Goal: Information Seeking & Learning: Find specific fact

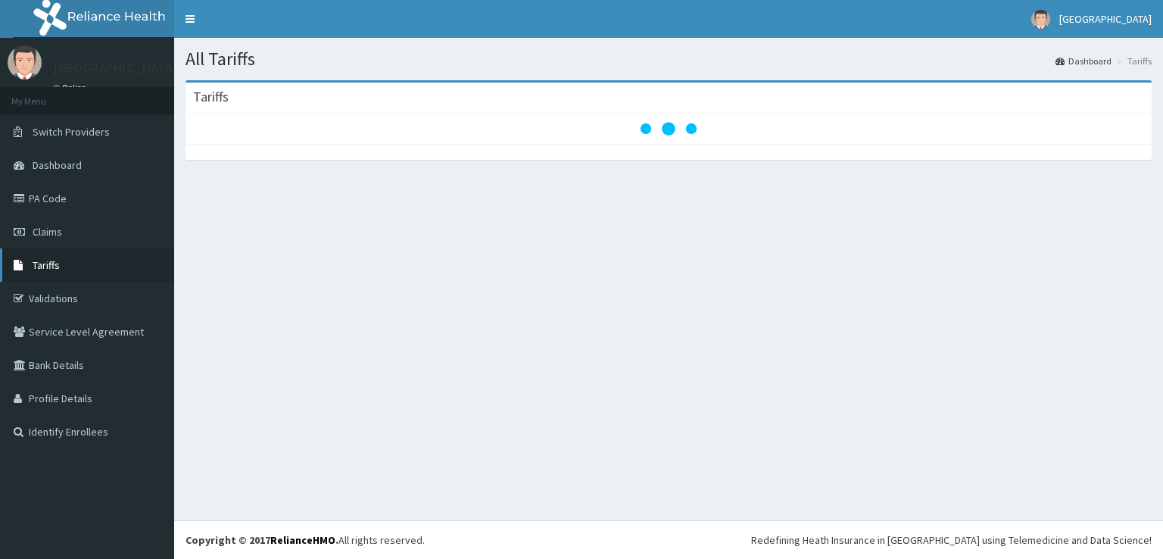
click at [45, 263] on span "Tariffs" at bounding box center [46, 265] width 27 height 14
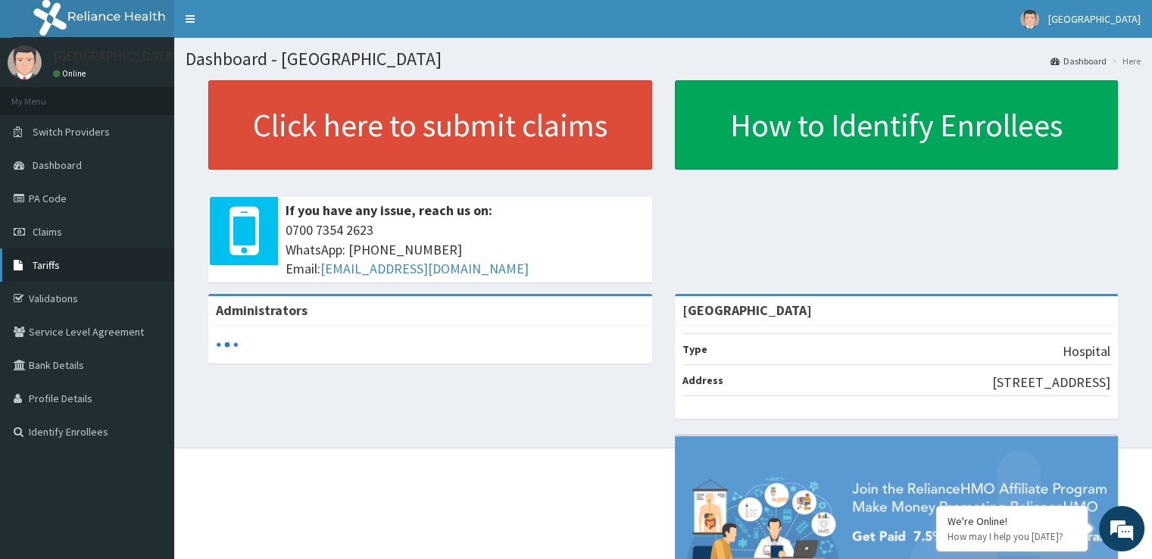
click at [40, 266] on span "Tariffs" at bounding box center [46, 265] width 27 height 14
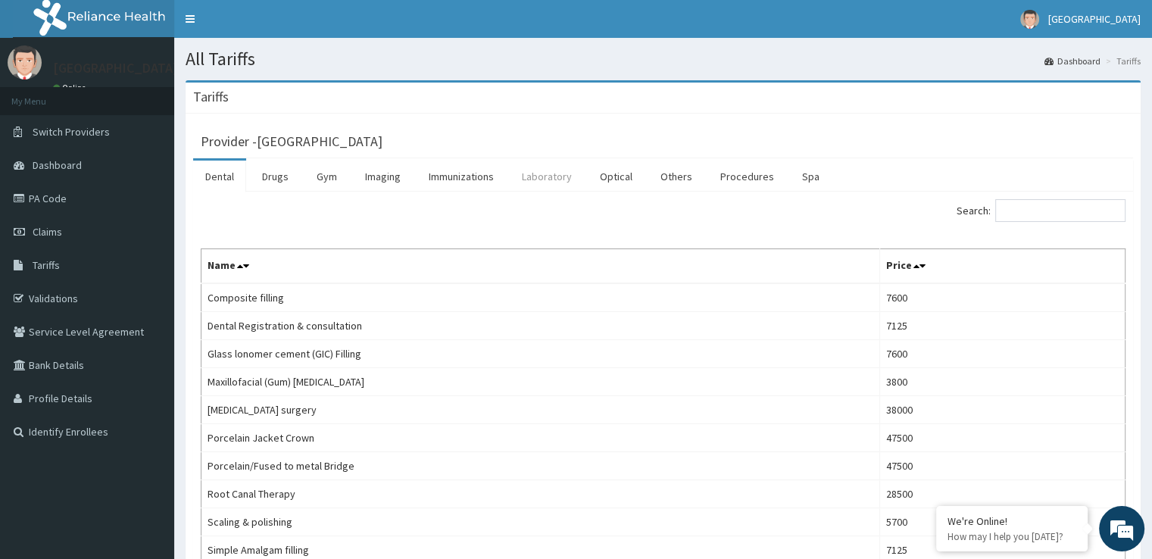
click at [538, 173] on link "Laboratory" at bounding box center [547, 177] width 74 height 32
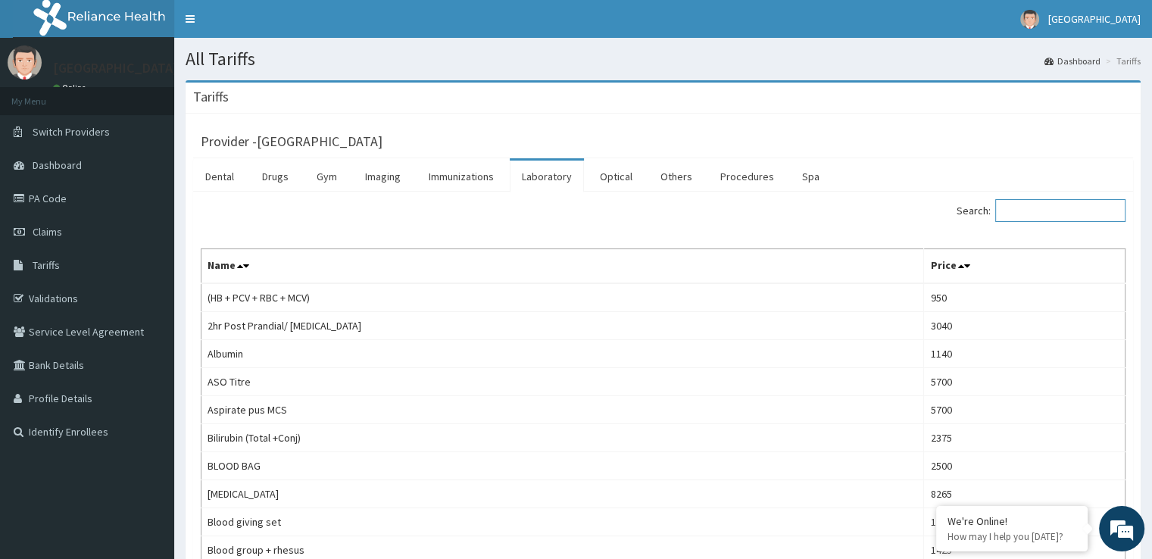
click at [1024, 209] on input "Search:" at bounding box center [1060, 210] width 130 height 23
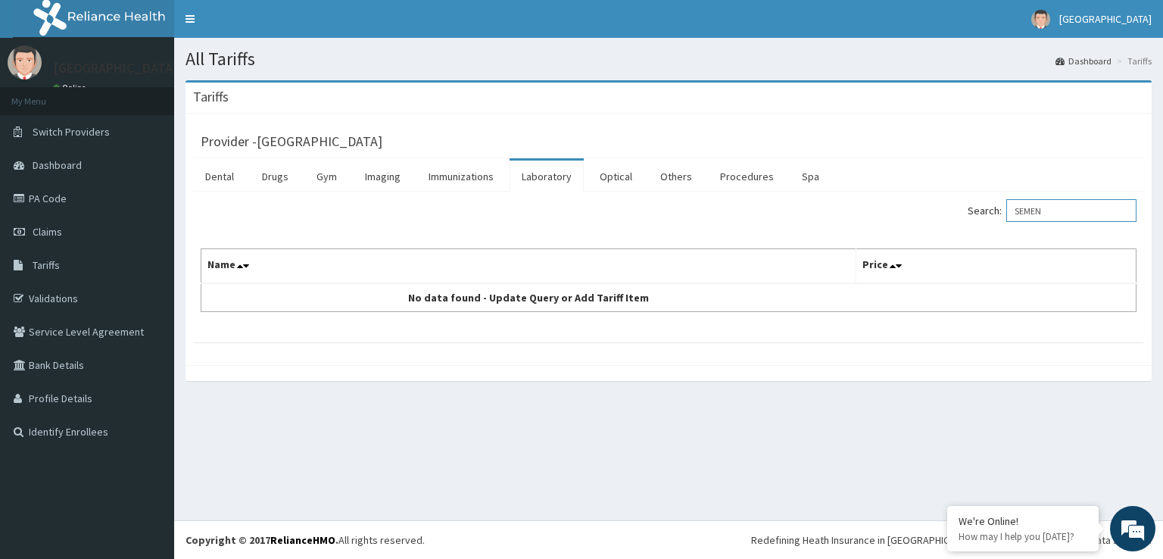
drag, startPoint x: 1076, startPoint y: 210, endPoint x: 1031, endPoint y: 210, distance: 45.4
click at [1031, 210] on input "SEMEN" at bounding box center [1071, 210] width 130 height 23
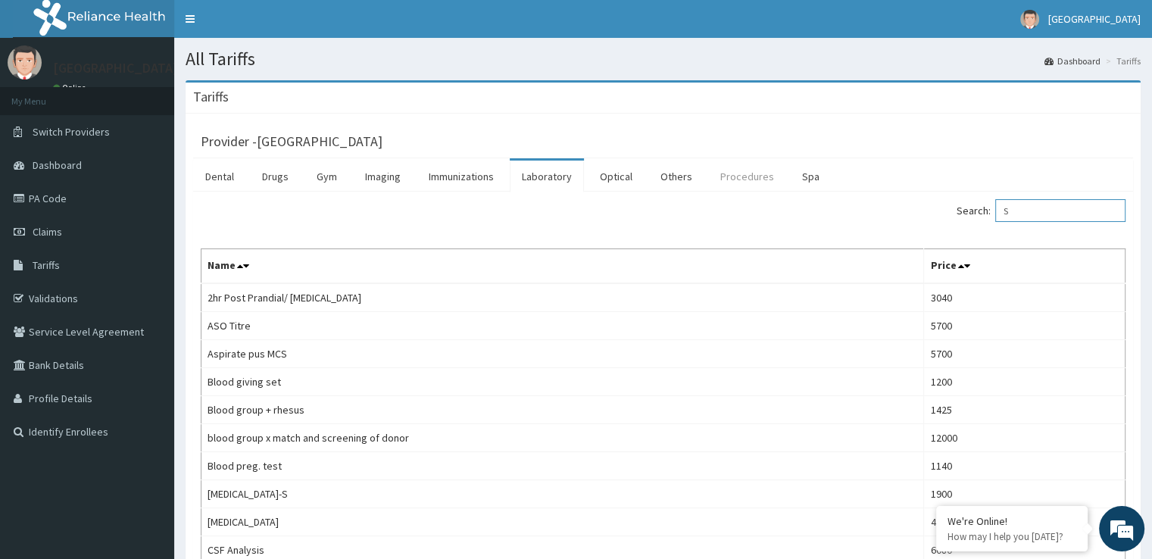
type input "S"
click at [742, 181] on link "Procedures" at bounding box center [747, 177] width 78 height 32
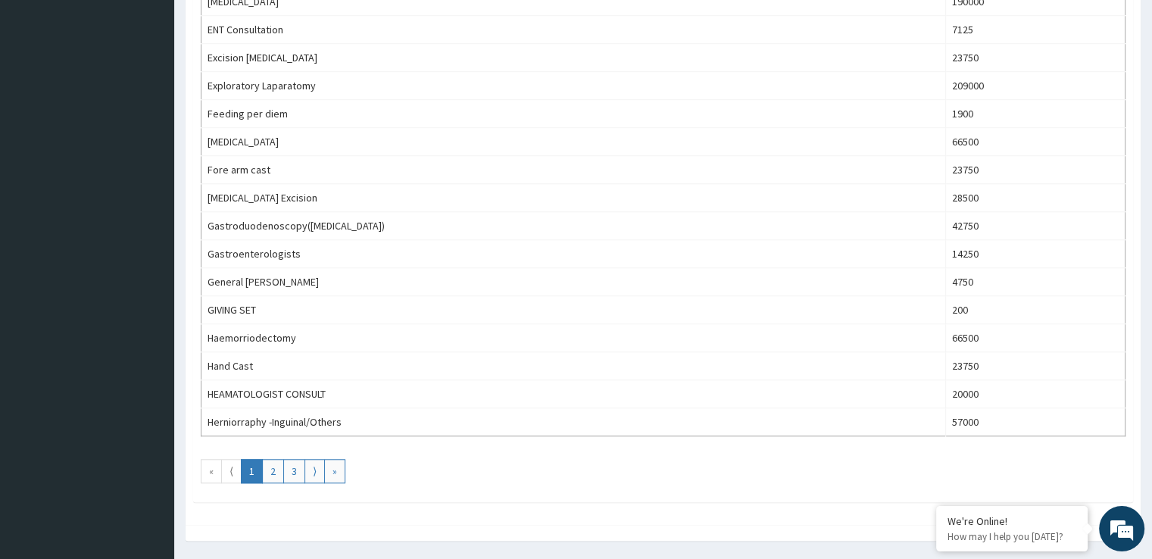
scroll to position [1287, 0]
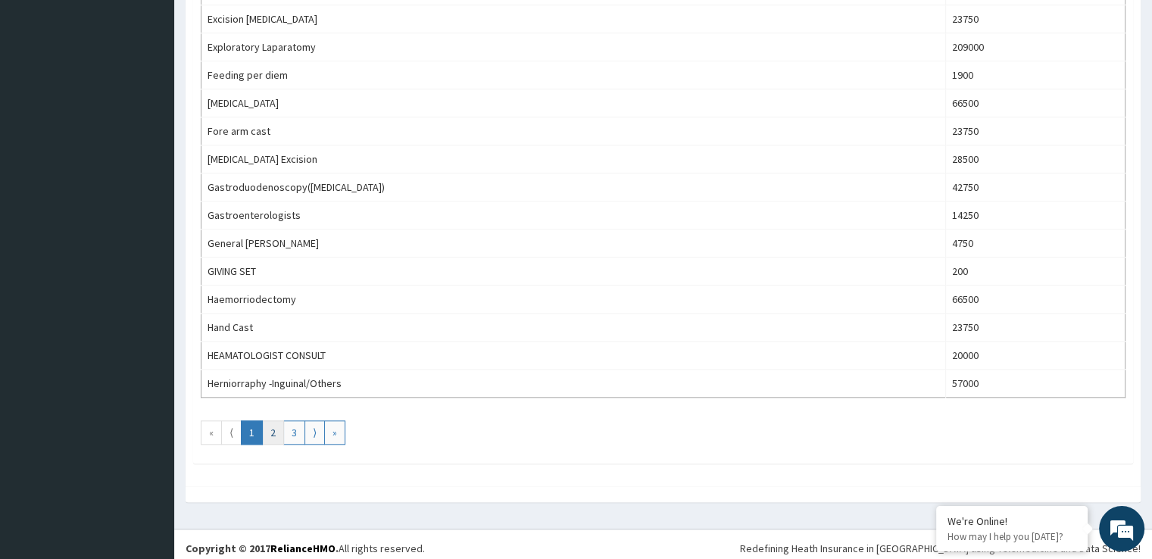
click at [275, 428] on link "2" at bounding box center [273, 432] width 22 height 24
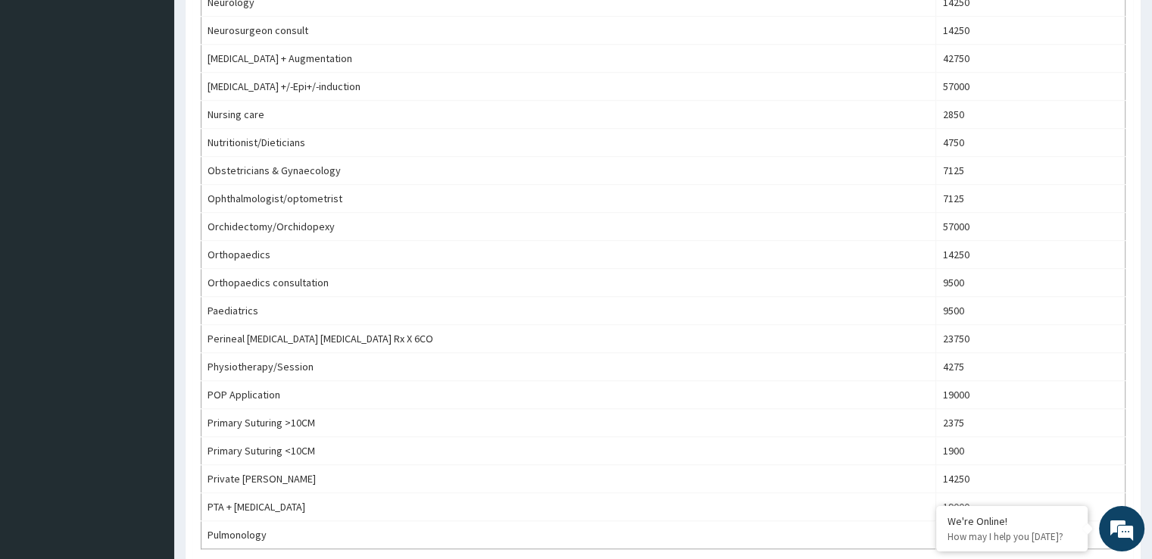
scroll to position [1212, 0]
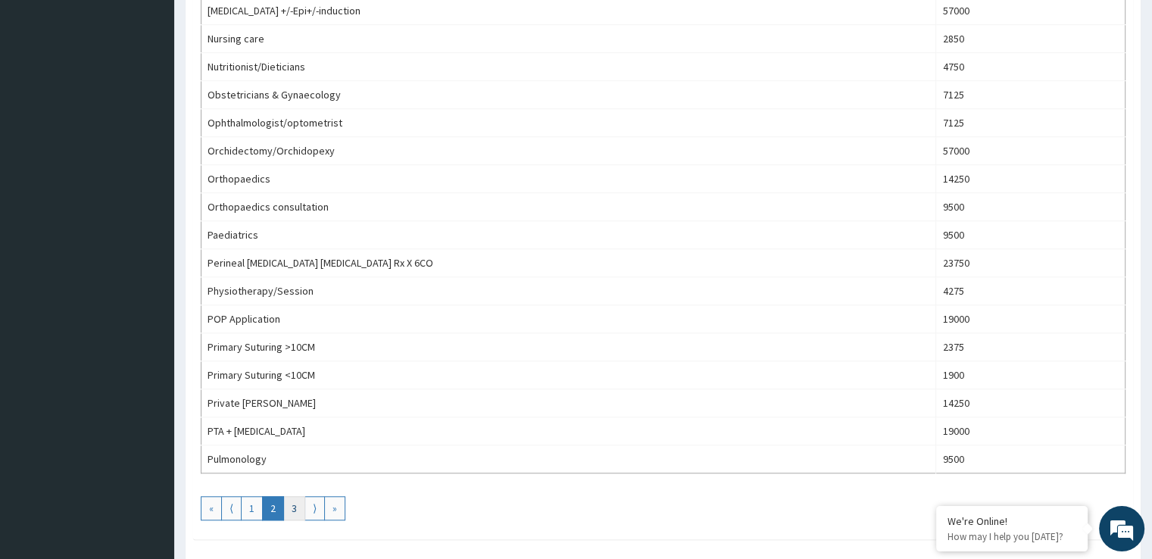
click at [290, 496] on link "3" at bounding box center [294, 508] width 22 height 24
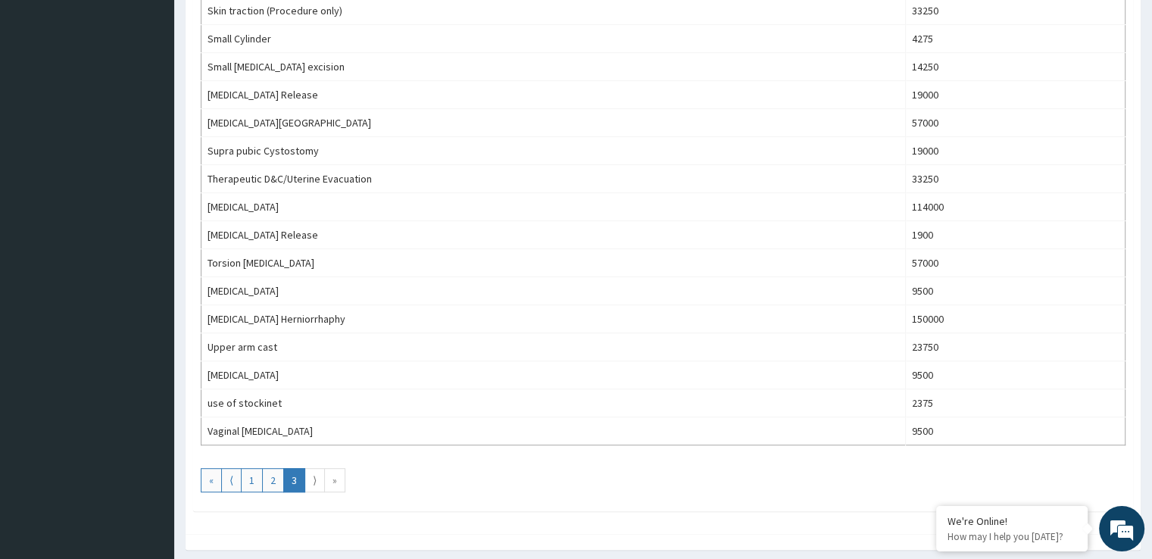
scroll to position [674, 0]
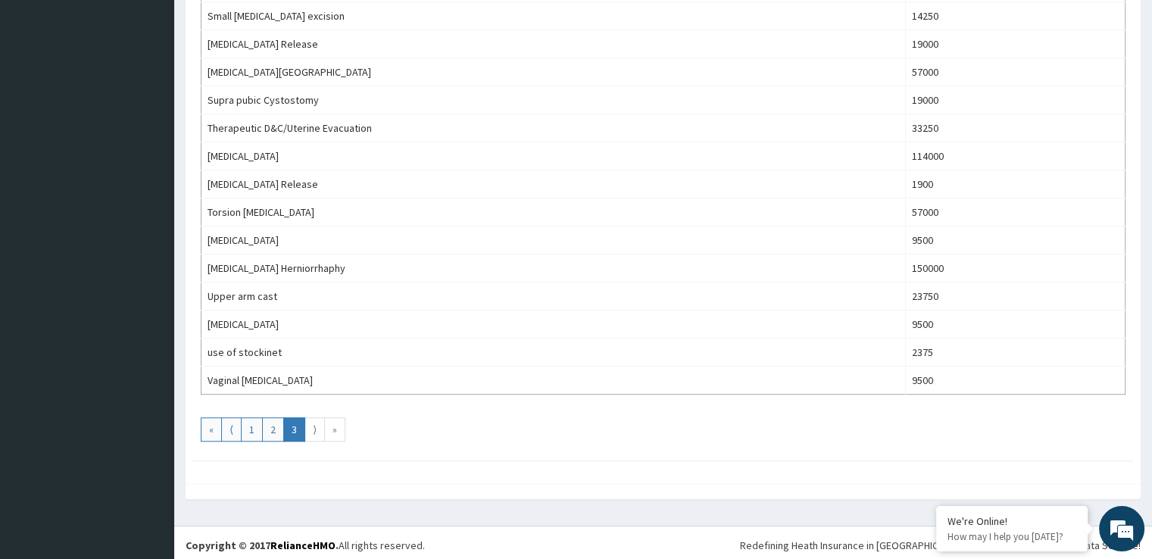
click at [315, 424] on link "⟩" at bounding box center [314, 429] width 20 height 24
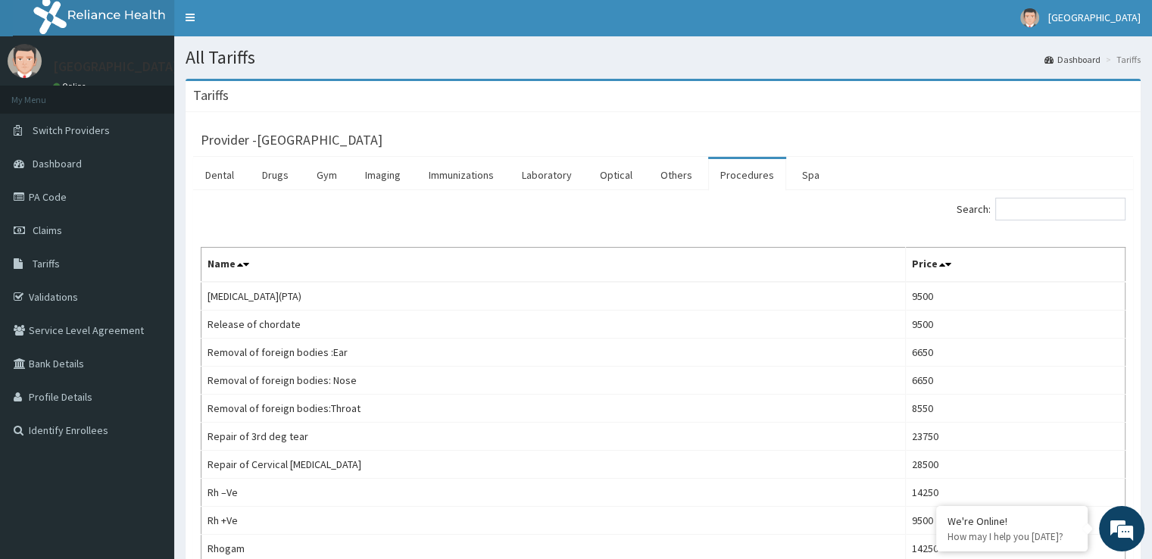
scroll to position [0, 0]
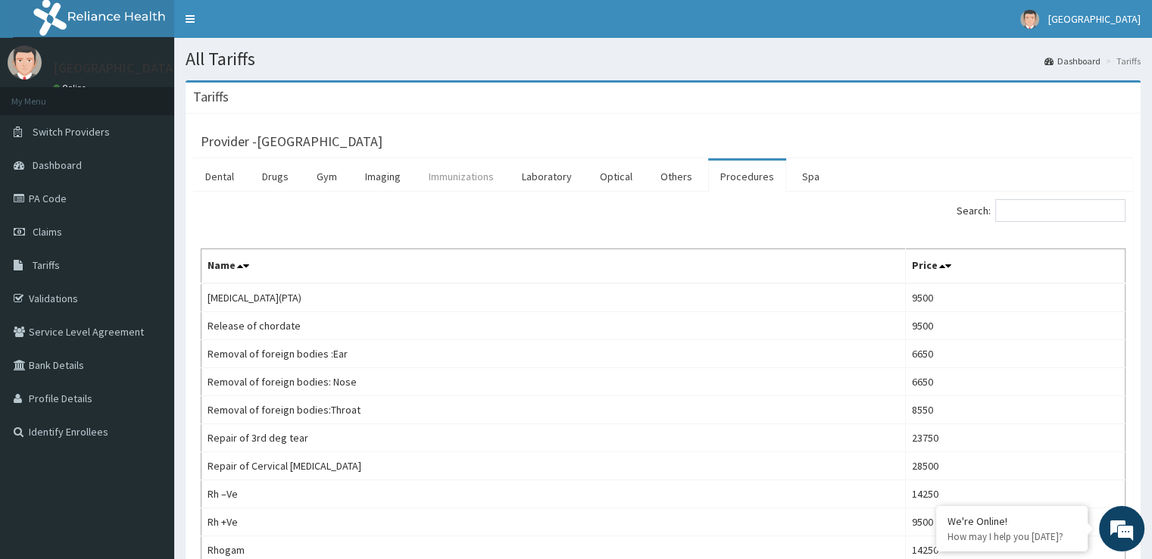
click at [451, 173] on link "Immunizations" at bounding box center [460, 177] width 89 height 32
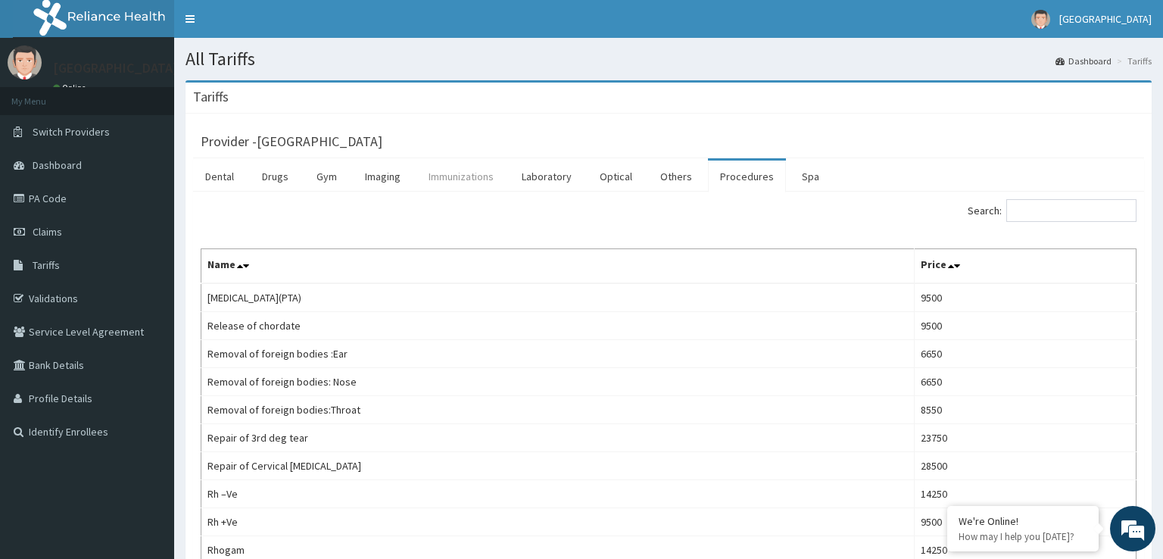
click at [451, 173] on link "Immunizations" at bounding box center [460, 177] width 89 height 32
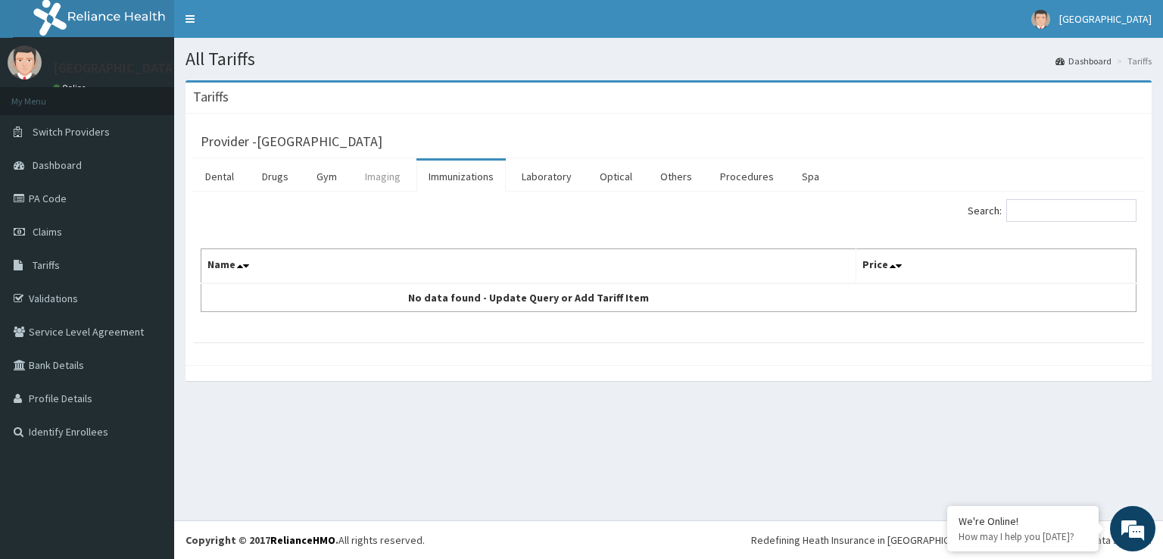
click at [378, 170] on link "Imaging" at bounding box center [383, 177] width 60 height 32
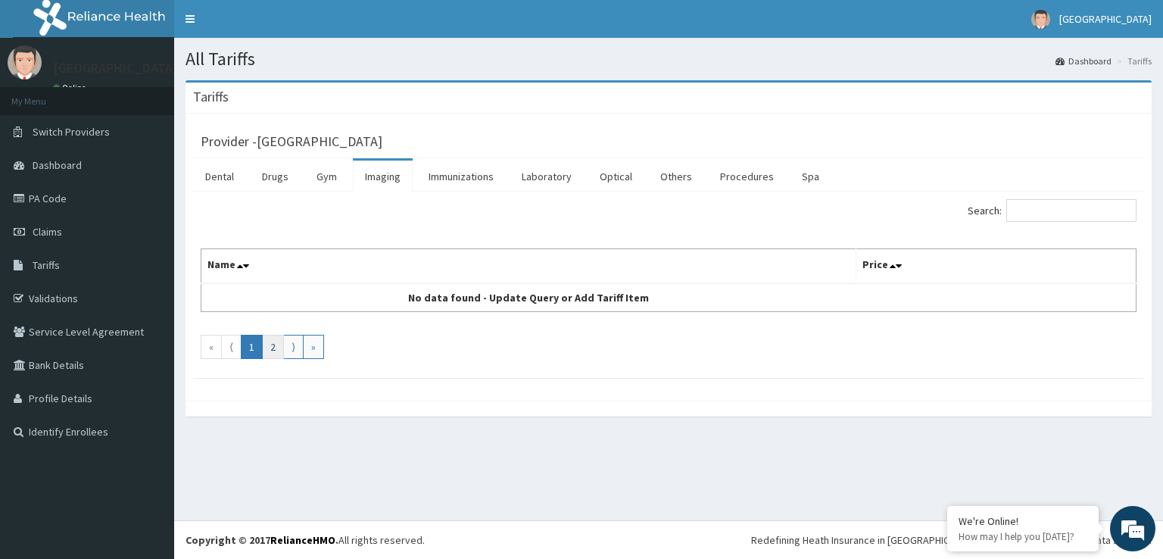
click at [264, 346] on link "2" at bounding box center [273, 347] width 22 height 24
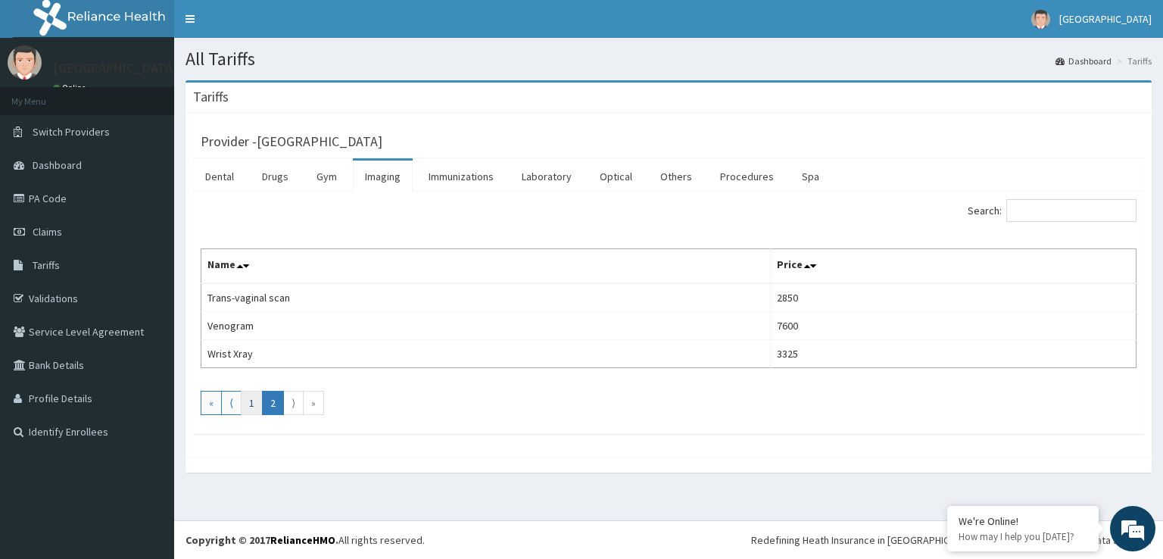
click at [248, 401] on link "1" at bounding box center [252, 403] width 22 height 24
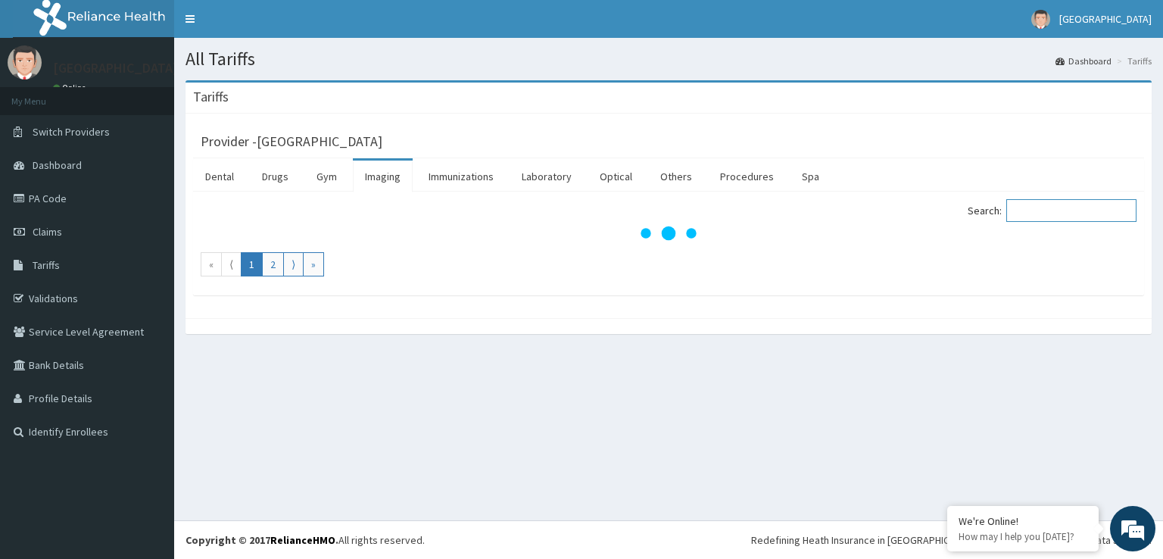
click at [1024, 210] on input "Search:" at bounding box center [1071, 210] width 130 height 23
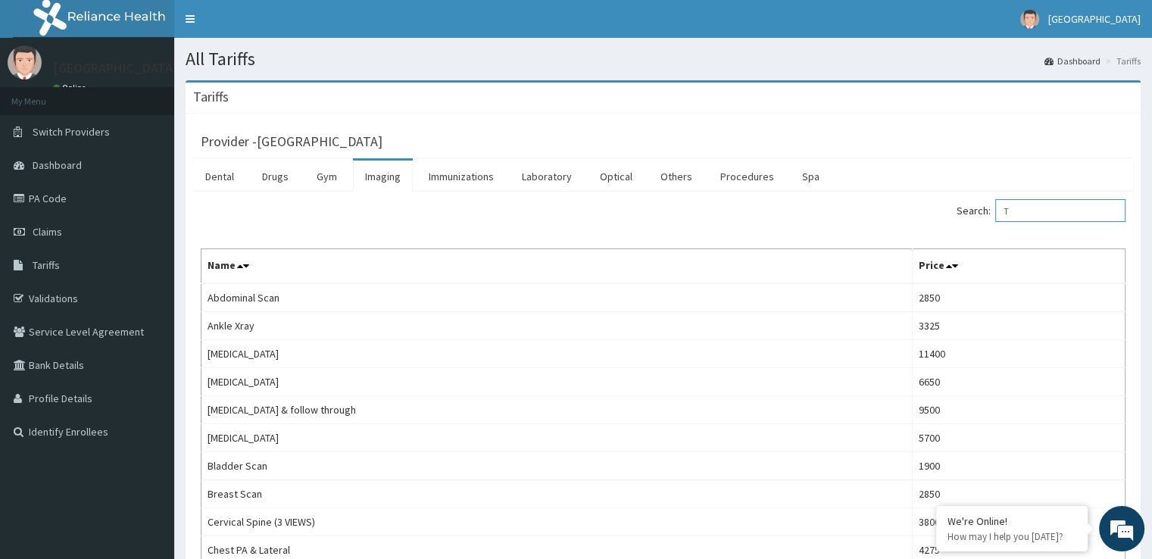
type input "TH"
